Goal: Communication & Community: Ask a question

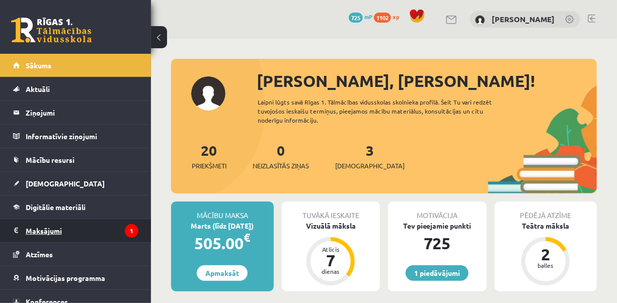
click at [75, 224] on legend "Maksājumi 1" at bounding box center [82, 230] width 113 height 23
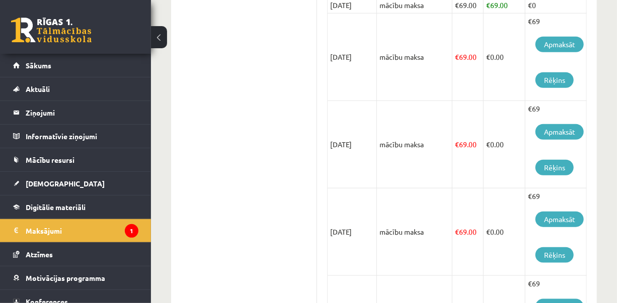
scroll to position [111, 0]
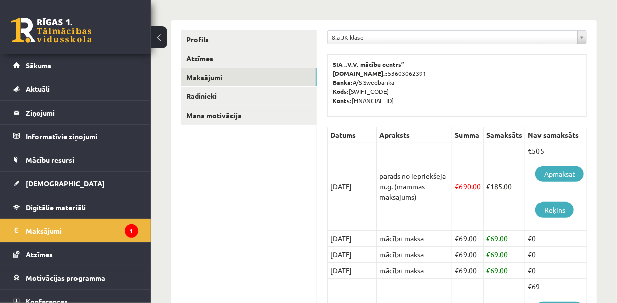
click at [418, 193] on td "parāds no iepriekšējā m.g. (mammas maksājums)" at bounding box center [414, 187] width 75 height 88
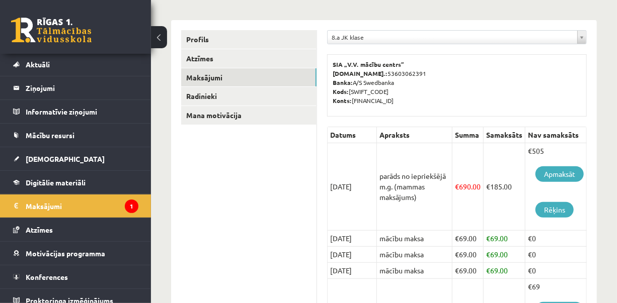
scroll to position [33, 0]
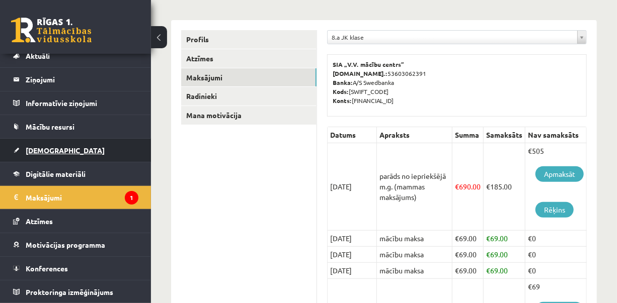
click at [46, 147] on span "[DEMOGRAPHIC_DATA]" at bounding box center [65, 150] width 79 height 9
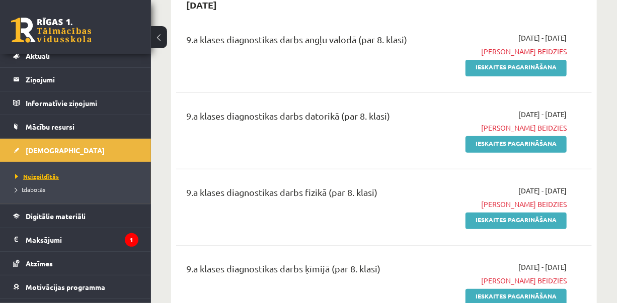
click at [55, 176] on span "Neizpildītās" at bounding box center [37, 177] width 44 height 8
click at [157, 43] on button at bounding box center [159, 37] width 16 height 22
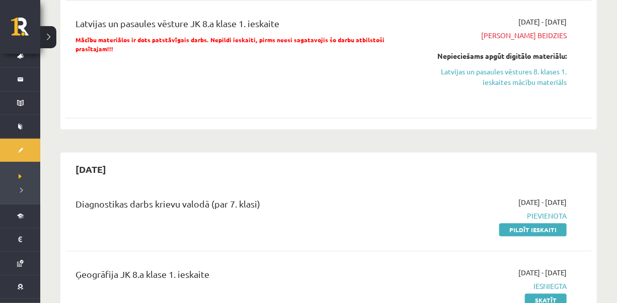
scroll to position [805, 0]
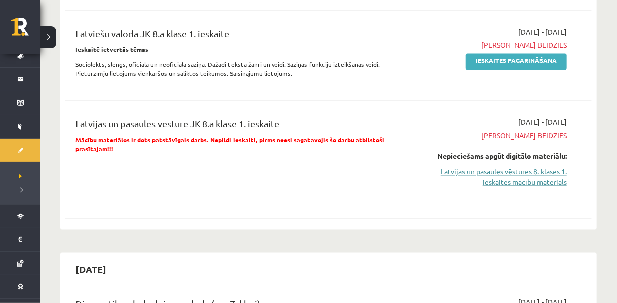
click at [546, 173] on link "Latvijas un pasaules vēstures 8. klases 1. ieskaites mācību materiāls" at bounding box center [489, 177] width 153 height 21
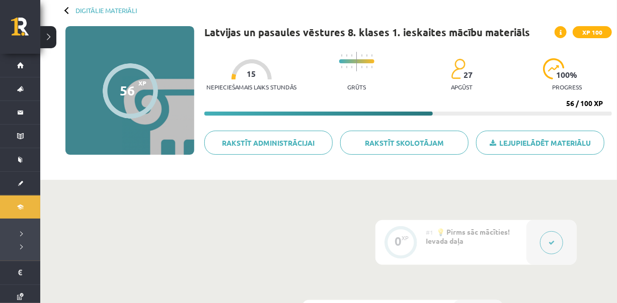
scroll to position [48, 0]
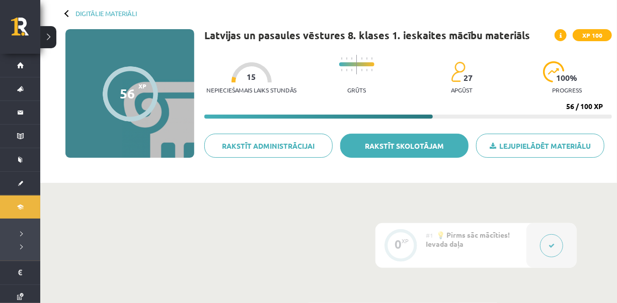
click at [420, 142] on link "Rakstīt skolotājam" at bounding box center [404, 146] width 128 height 24
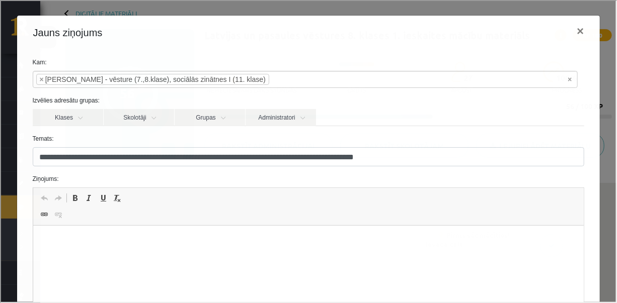
scroll to position [0, 0]
click at [89, 248] on html at bounding box center [308, 241] width 551 height 31
click at [88, 248] on body "**********" at bounding box center [308, 249] width 531 height 27
click at [146, 265] on html "**********" at bounding box center [308, 249] width 551 height 47
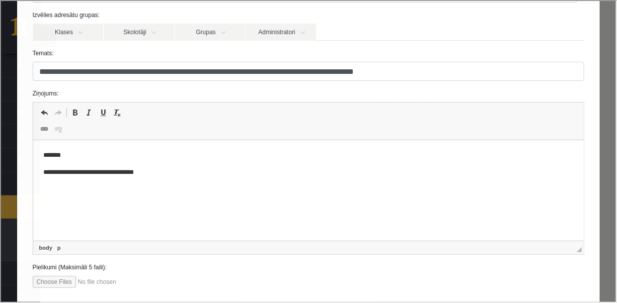
scroll to position [92, 0]
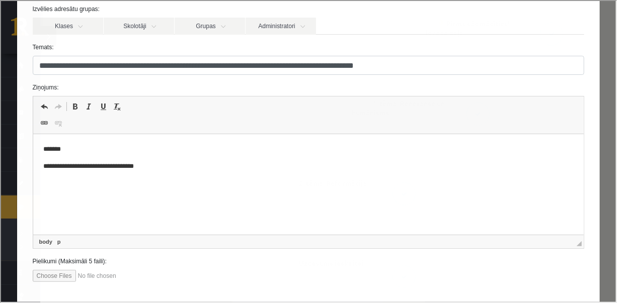
drag, startPoint x: 611, startPoint y: 130, endPoint x: 617, endPoint y: 189, distance: 59.1
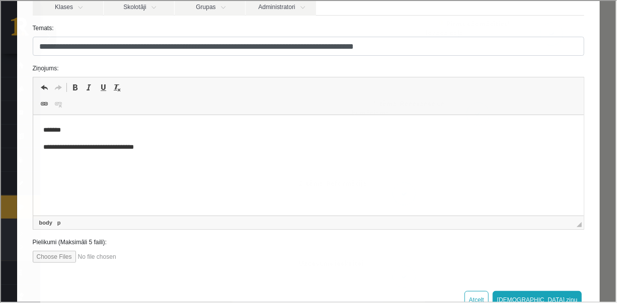
scroll to position [144, 0]
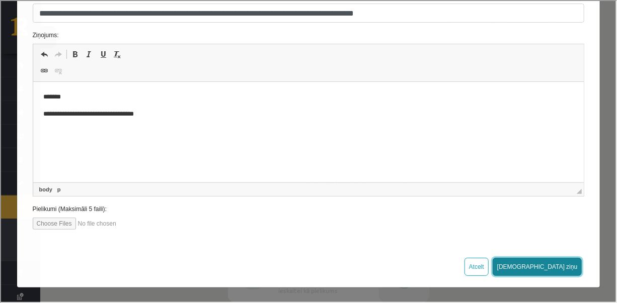
click at [563, 262] on button "[DEMOGRAPHIC_DATA] ziņu" at bounding box center [537, 266] width 90 height 18
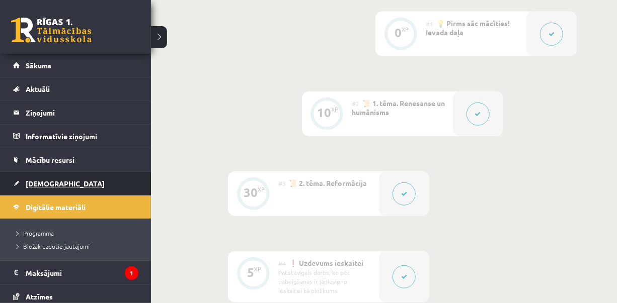
click at [49, 186] on span "[DEMOGRAPHIC_DATA]" at bounding box center [65, 183] width 79 height 9
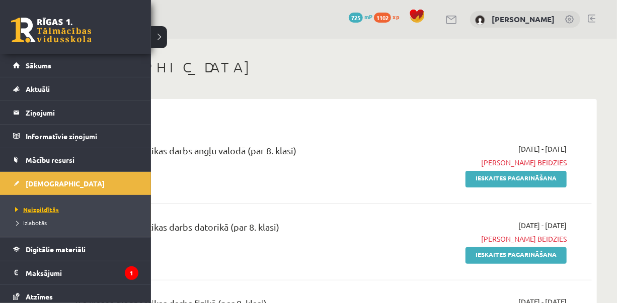
click at [40, 209] on span "Neizpildītās" at bounding box center [36, 210] width 46 height 8
